Goal: Transaction & Acquisition: Purchase product/service

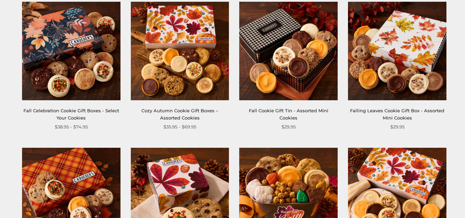
scroll to position [139, 0]
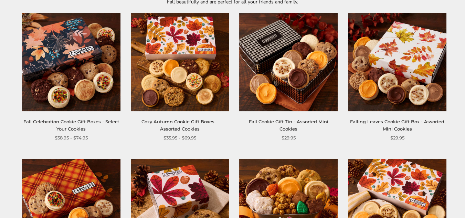
click at [307, 78] on img at bounding box center [288, 62] width 98 height 98
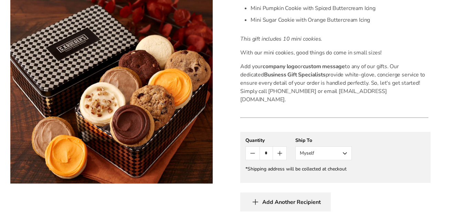
scroll to position [305, 0]
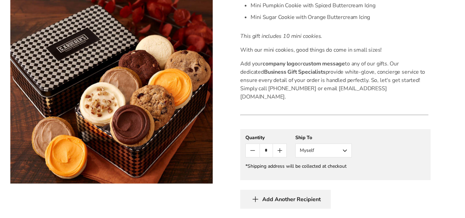
click at [284, 144] on button "Count plus" at bounding box center [279, 150] width 13 height 13
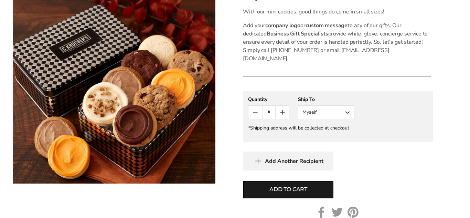
scroll to position [364, 0]
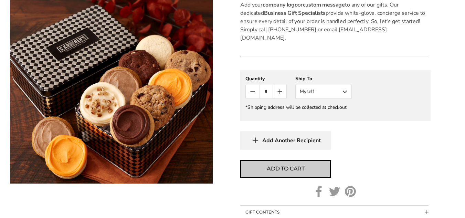
click at [311, 160] on button "Add to cart" at bounding box center [285, 169] width 91 height 18
type input "*"
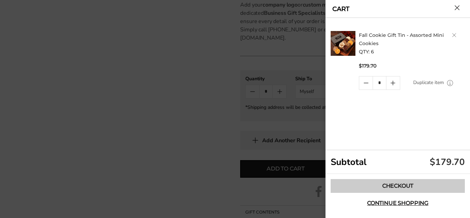
click at [403, 180] on link "Checkout" at bounding box center [398, 186] width 134 height 14
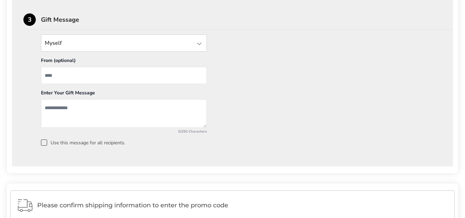
scroll to position [595, 0]
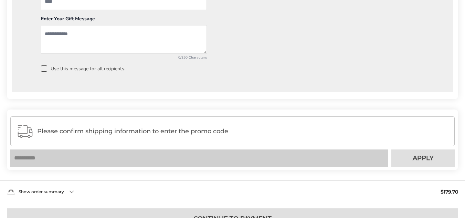
click at [359, 130] on div "Please confirm shipping information to enter the promo code Your coupon is veri…" at bounding box center [232, 140] width 451 height 61
click at [233, 139] on div "Please confirm shipping information to enter the promo code" at bounding box center [232, 131] width 445 height 30
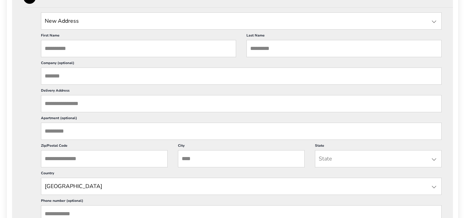
scroll to position [216, 0]
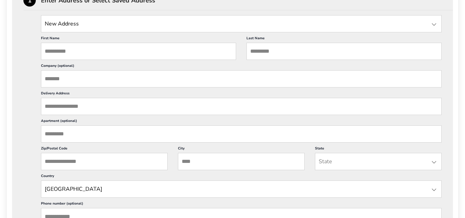
click at [126, 40] on label "First Name" at bounding box center [138, 39] width 195 height 7
click at [126, 43] on input "First Name" at bounding box center [138, 51] width 195 height 17
type input "******"
click at [272, 50] on input "Last Name" at bounding box center [344, 51] width 195 height 17
type input "*****"
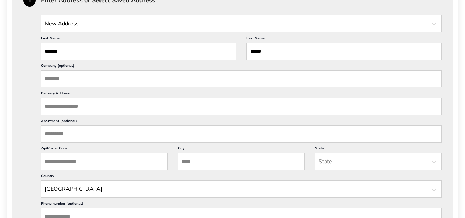
click at [233, 84] on input "Company (optional)" at bounding box center [241, 78] width 401 height 17
type input "****"
click at [85, 107] on input "Delivery Address" at bounding box center [241, 106] width 401 height 17
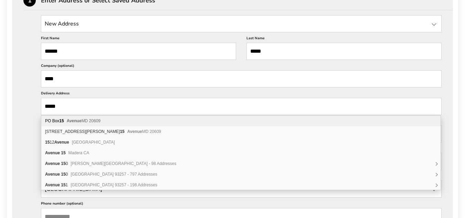
click at [110, 124] on div "PO Box 15 Avenue MD 20609" at bounding box center [240, 121] width 399 height 11
type input "*********"
type input "**********"
type input "******"
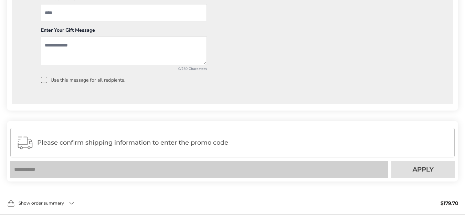
scroll to position [595, 0]
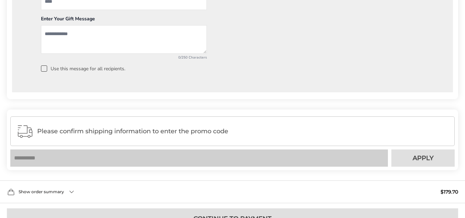
drag, startPoint x: 257, startPoint y: 135, endPoint x: 252, endPoint y: 134, distance: 5.0
click at [252, 134] on div "Please confirm shipping information to enter the promo code" at bounding box center [232, 131] width 445 height 30
click at [341, 158] on div "Please confirm shipping information to enter the promo code Your coupon is veri…" at bounding box center [232, 140] width 451 height 61
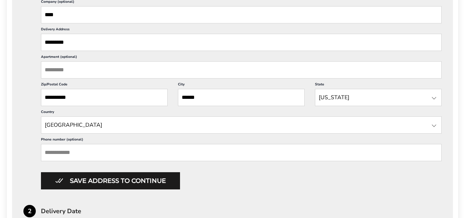
scroll to position [294, 0]
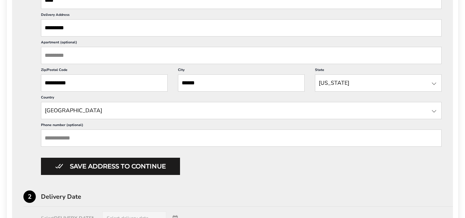
click at [170, 141] on input "Phone number (optional)" at bounding box center [241, 137] width 401 height 17
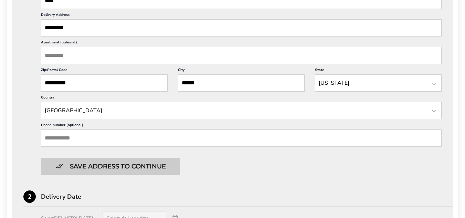
click at [156, 166] on button "Save address to continue" at bounding box center [110, 166] width 139 height 17
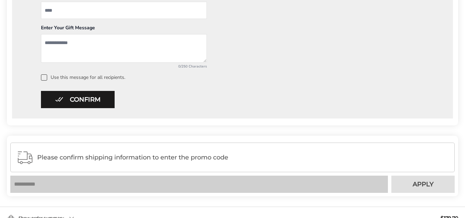
scroll to position [426, 0]
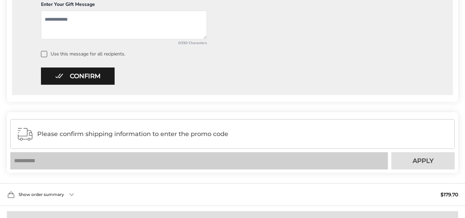
click at [258, 139] on div "Please confirm shipping information to enter the promo code" at bounding box center [232, 134] width 445 height 30
drag, startPoint x: 258, startPoint y: 139, endPoint x: 138, endPoint y: 106, distance: 124.6
click at [251, 121] on div "Please confirm shipping information to enter the promo code" at bounding box center [232, 134] width 445 height 30
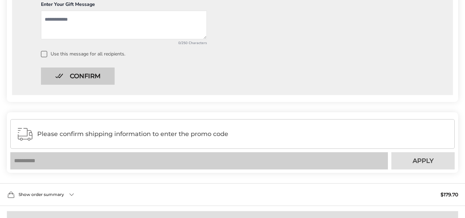
click at [103, 74] on button "Confirm" at bounding box center [78, 76] width 74 height 17
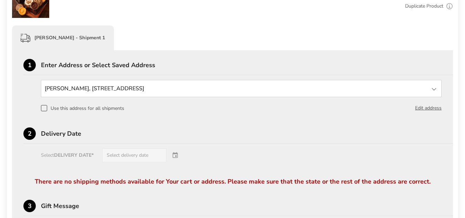
scroll to position [199, 0]
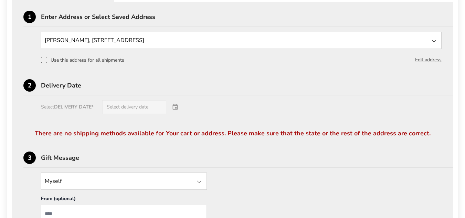
click at [62, 64] on div "Use this address for all shipments Edit address" at bounding box center [241, 60] width 401 height 8
click at [45, 59] on span at bounding box center [44, 60] width 6 height 6
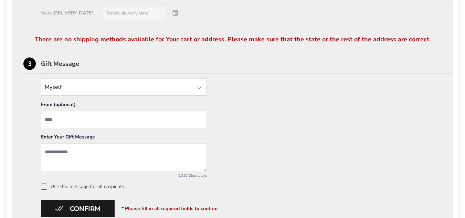
scroll to position [297, 0]
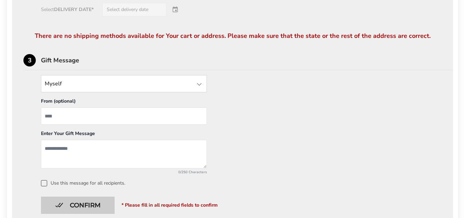
click at [89, 198] on button "Confirm" at bounding box center [78, 205] width 74 height 17
click at [84, 204] on button "Confirm" at bounding box center [78, 205] width 74 height 17
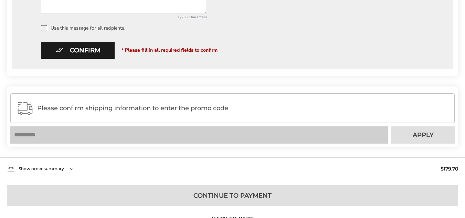
scroll to position [484, 0]
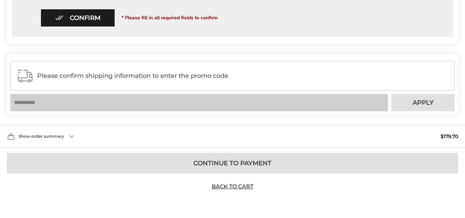
click at [68, 133] on div "Show order summary $179.70" at bounding box center [232, 136] width 465 height 23
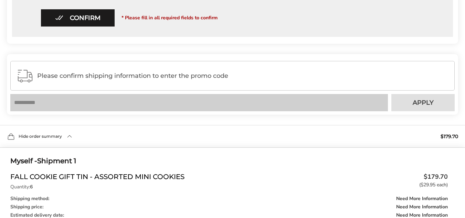
click at [68, 135] on div "Hide order summary $179.70" at bounding box center [232, 136] width 465 height 23
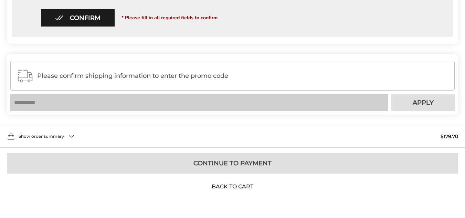
scroll to position [0, 0]
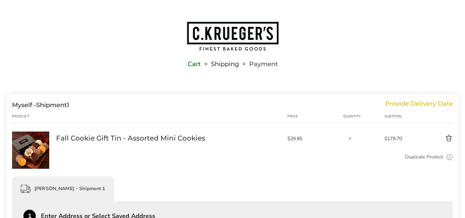
click at [297, 184] on div "[PERSON_NAME] - Shipment 1" at bounding box center [232, 188] width 441 height 25
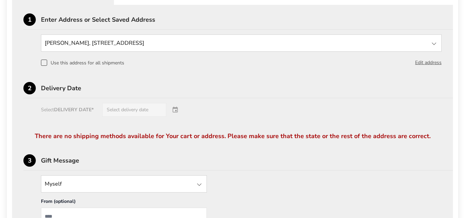
scroll to position [198, 0]
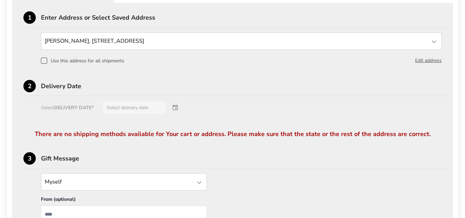
drag, startPoint x: 37, startPoint y: 135, endPoint x: 441, endPoint y: 146, distance: 404.4
click at [441, 146] on div "There are no shipping methods available for Your cart or address. Please make s…" at bounding box center [232, 141] width 418 height 22
copy div "There are no shipping methods available for Your cart or address. Please make s…"
click at [308, 39] on input "State" at bounding box center [241, 40] width 401 height 17
type input "*****"
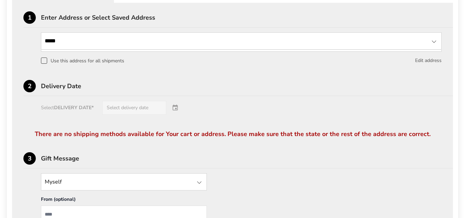
click at [426, 62] on button "Edit address" at bounding box center [428, 61] width 27 height 8
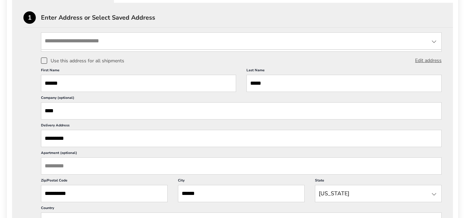
click at [118, 38] on input "State" at bounding box center [241, 40] width 401 height 17
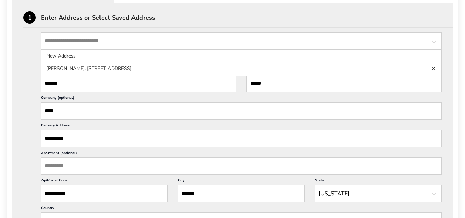
click at [120, 102] on label "Company (optional)" at bounding box center [241, 98] width 401 height 7
click at [120, 102] on input "****" at bounding box center [241, 110] width 401 height 17
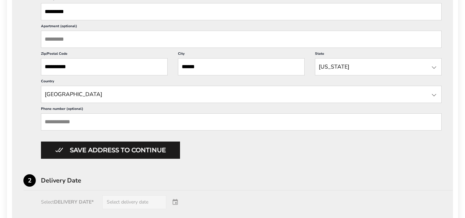
scroll to position [314, 0]
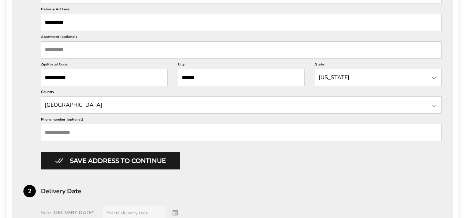
click at [150, 23] on input "*********" at bounding box center [241, 22] width 401 height 17
type input "*"
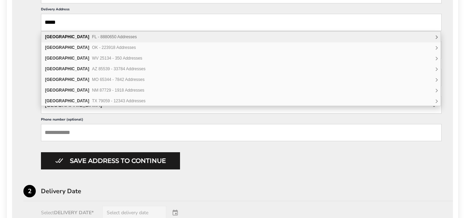
click at [150, 34] on div "Miami FL - 8880650 Addresses" at bounding box center [240, 37] width 399 height 11
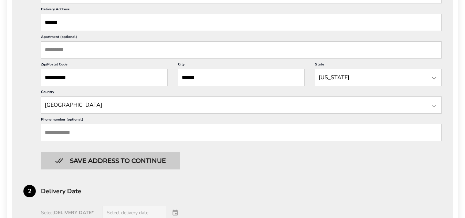
click at [151, 168] on button "Save address to continue" at bounding box center [110, 160] width 139 height 17
type input "*****"
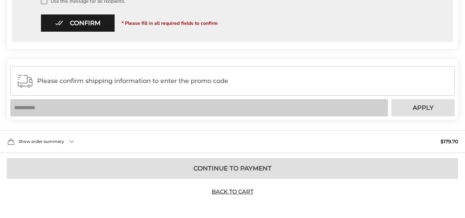
scroll to position [462, 0]
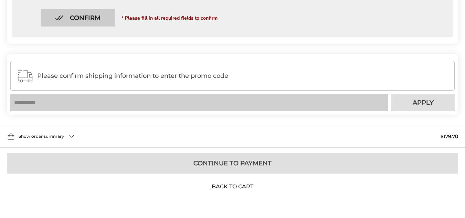
click at [88, 17] on button "Confirm" at bounding box center [78, 17] width 74 height 17
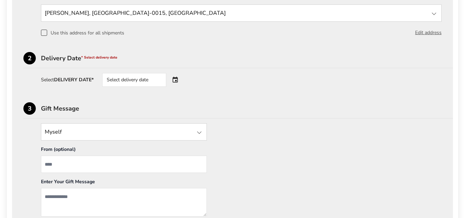
scroll to position [223, 0]
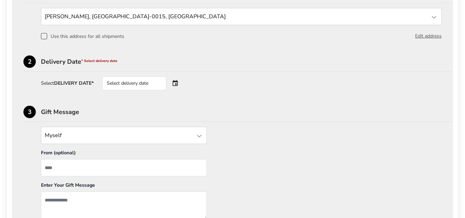
click at [152, 78] on div "Select delivery date" at bounding box center [134, 83] width 64 height 14
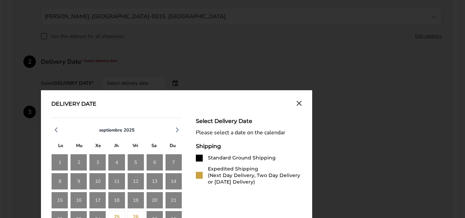
click at [164, 178] on div "8 9 10 11 12 13 14" at bounding box center [116, 181] width 131 height 17
click at [157, 215] on div "27" at bounding box center [154, 219] width 17 height 17
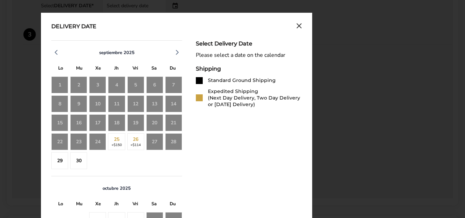
scroll to position [355, 0]
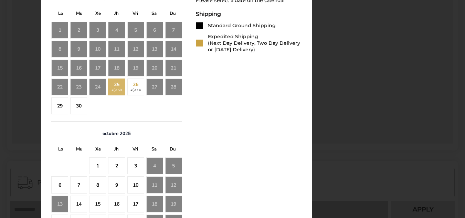
click at [119, 87] on div "25 +$150" at bounding box center [116, 87] width 17 height 17
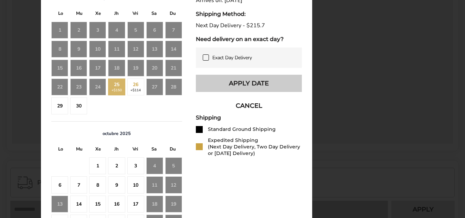
click at [237, 86] on button "Apply Date" at bounding box center [249, 83] width 106 height 17
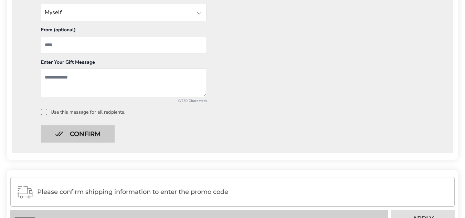
click at [86, 131] on button "Confirm" at bounding box center [78, 133] width 74 height 17
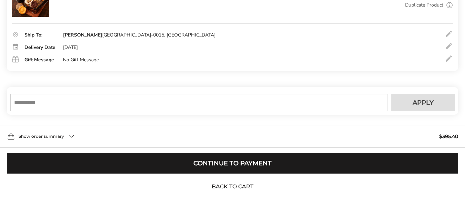
click at [117, 105] on input "text" at bounding box center [199, 102] width 378 height 17
paste input "**********"
type input "**********"
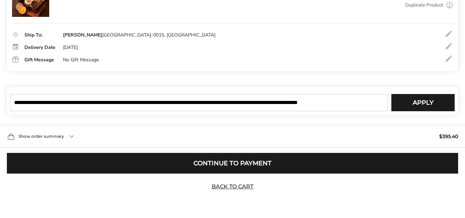
drag, startPoint x: 374, startPoint y: 97, endPoint x: 0, endPoint y: 56, distance: 375.9
click at [0, 56] on div "**********" at bounding box center [232, 66] width 465 height 248
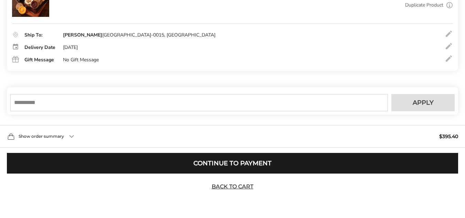
paste input "****"
type input "****"
click at [411, 104] on button "Apply" at bounding box center [423, 102] width 63 height 17
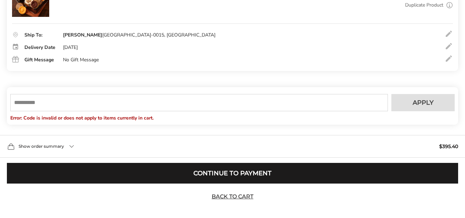
click at [223, 96] on input "text" at bounding box center [199, 102] width 378 height 17
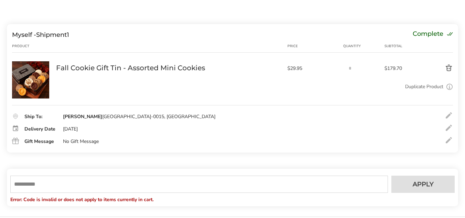
scroll to position [79, 0]
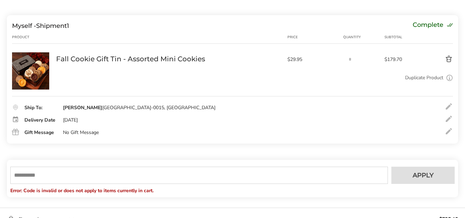
click at [447, 62] on button "Delete product" at bounding box center [435, 59] width 38 height 8
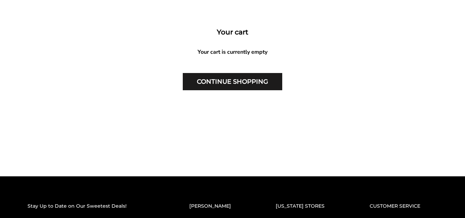
scroll to position [137, 0]
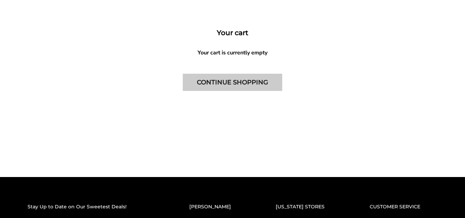
click at [226, 81] on link "CONTINUE SHOPPING" at bounding box center [233, 82] width 100 height 17
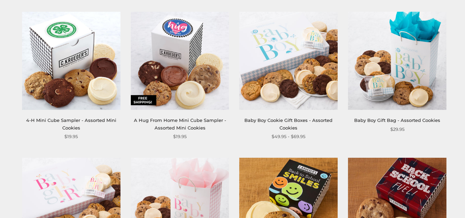
drag, startPoint x: 468, startPoint y: 32, endPoint x: 470, endPoint y: 76, distance: 43.8
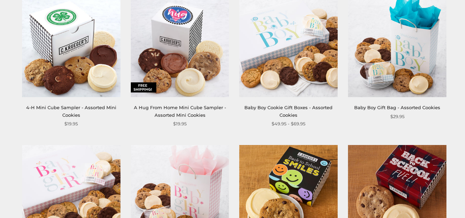
click at [294, 73] on img at bounding box center [288, 48] width 98 height 98
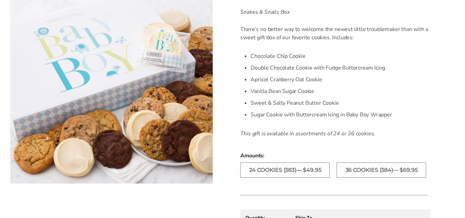
scroll to position [211, 0]
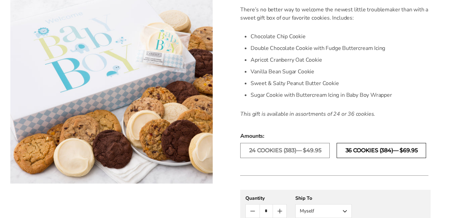
click at [368, 149] on label "36 Cookies (384)— $69.95" at bounding box center [382, 150] width 90 height 15
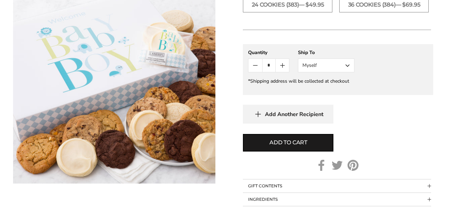
scroll to position [360, 0]
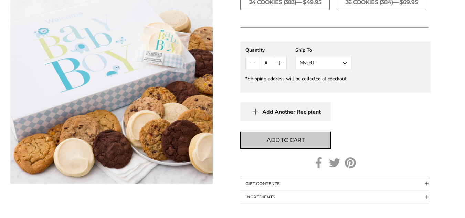
click at [303, 139] on span "Add to cart" at bounding box center [286, 140] width 38 height 8
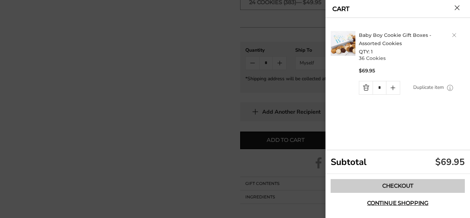
click at [411, 186] on link "Checkout" at bounding box center [398, 186] width 134 height 14
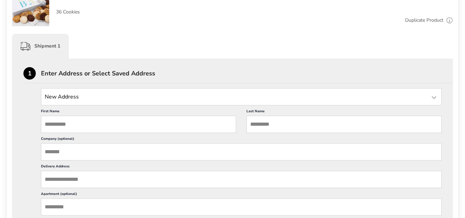
scroll to position [176, 0]
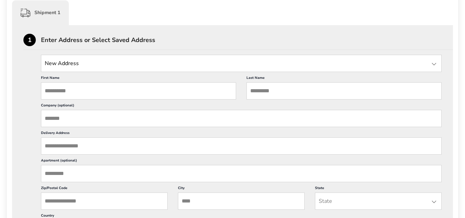
drag, startPoint x: 470, startPoint y: 51, endPoint x: 468, endPoint y: 92, distance: 40.7
click at [204, 65] on input "State" at bounding box center [241, 63] width 401 height 17
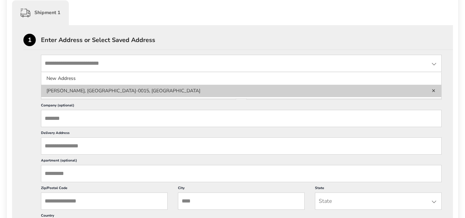
click at [186, 87] on li "[PERSON_NAME], [GEOGRAPHIC_DATA]-0015, [GEOGRAPHIC_DATA]" at bounding box center [241, 91] width 400 height 12
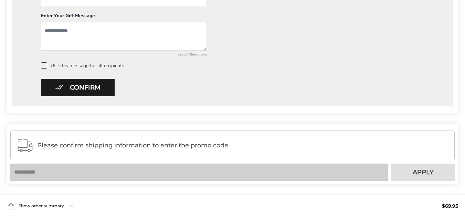
scroll to position [391, 0]
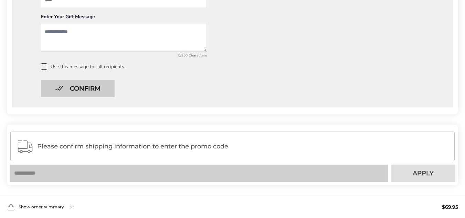
click at [91, 93] on button "Confirm" at bounding box center [78, 88] width 74 height 17
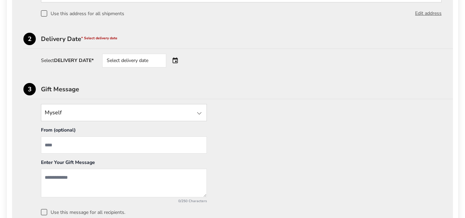
scroll to position [193, 0]
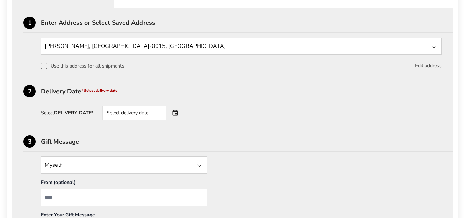
click at [177, 121] on div "1 Enter Address or Select Saved Address [PERSON_NAME][GEOGRAPHIC_DATA] New Addr…" at bounding box center [232, 142] width 418 height 251
click at [178, 113] on div "Select delivery date" at bounding box center [143, 113] width 83 height 14
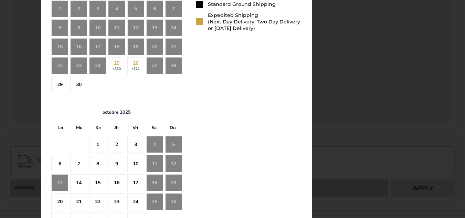
scroll to position [375, 0]
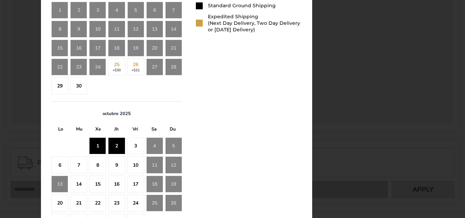
click at [124, 146] on div "2" at bounding box center [116, 145] width 17 height 17
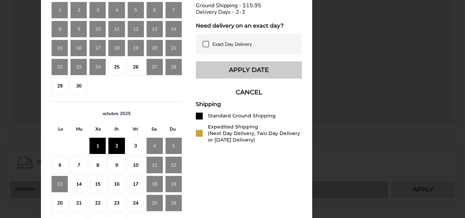
click at [253, 77] on button "Apply Date" at bounding box center [249, 69] width 106 height 17
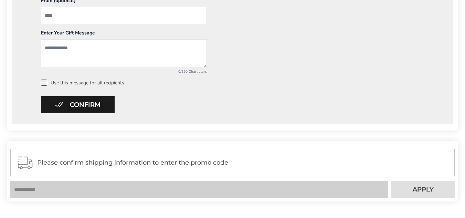
scroll to position [462, 0]
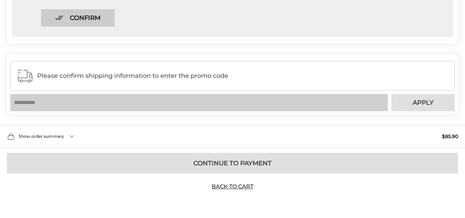
click at [59, 19] on button "Confirm" at bounding box center [78, 17] width 74 height 17
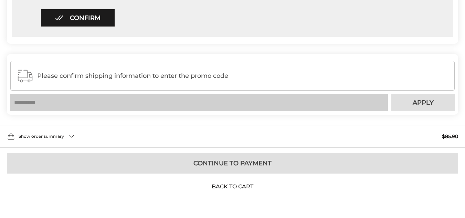
scroll to position [152, 0]
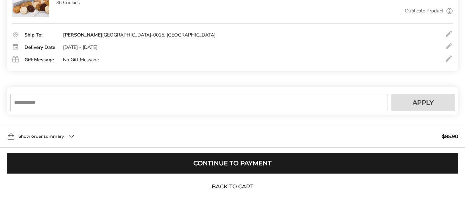
click at [145, 100] on input "text" at bounding box center [199, 102] width 378 height 17
paste input "****"
type input "****"
click at [425, 108] on button "Apply" at bounding box center [423, 102] width 63 height 17
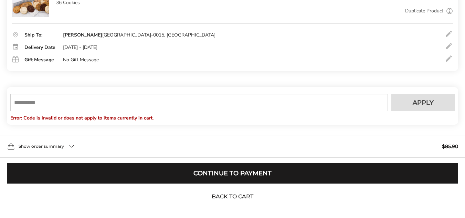
click at [201, 103] on input "text" at bounding box center [199, 102] width 378 height 17
paste input "****"
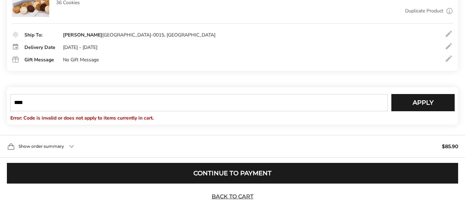
type input "****"
